Goal: Transaction & Acquisition: Subscribe to service/newsletter

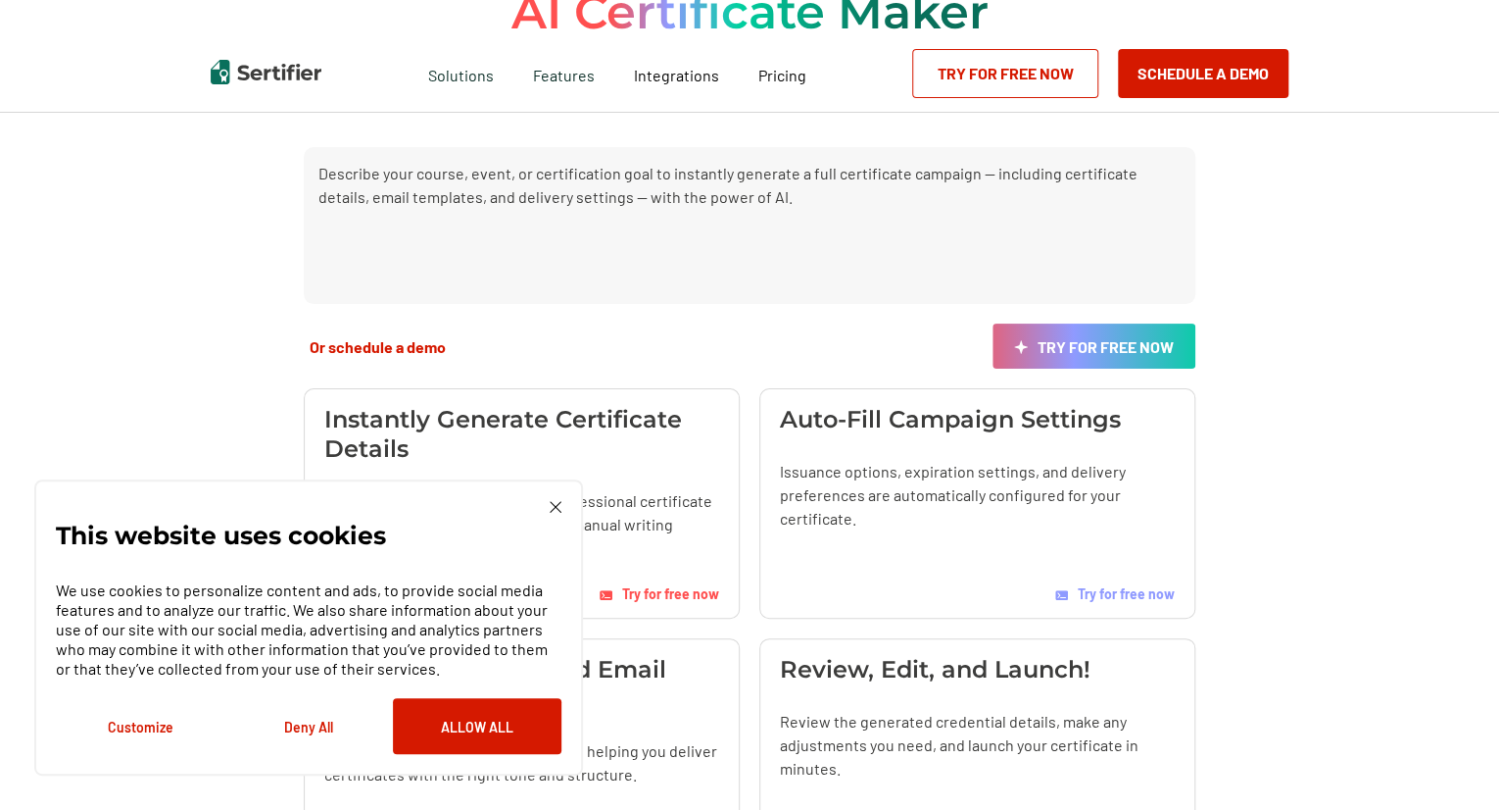
click at [319, 730] on button "Deny All" at bounding box center [308, 726] width 169 height 56
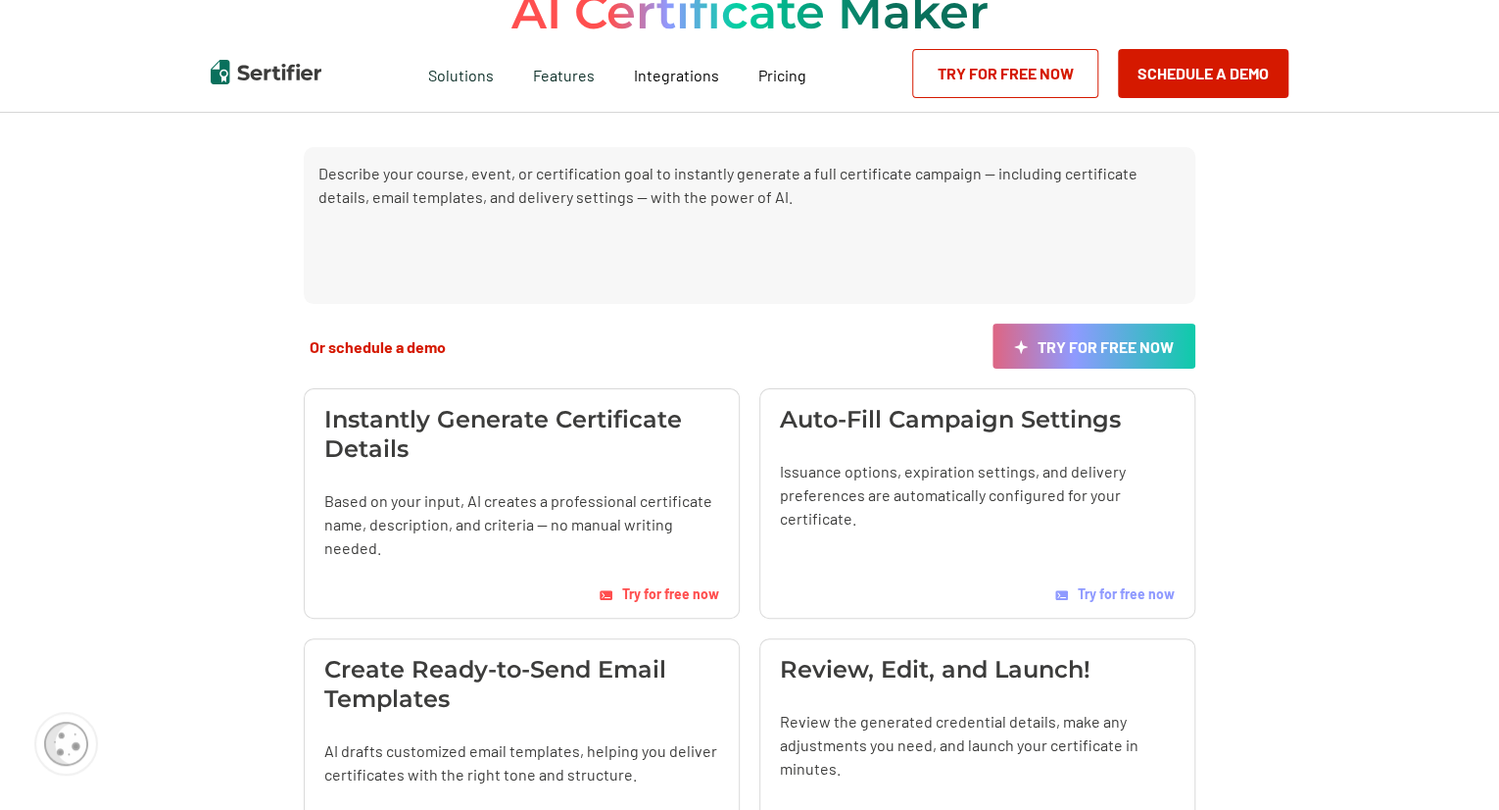
click at [663, 606] on div "Instantly Generate Certificate Details Based on your input, AI creates a profes…" at bounding box center [522, 503] width 436 height 230
click at [670, 593] on span "Try for free now" at bounding box center [670, 593] width 97 height 17
